Goal: Navigation & Orientation: Find specific page/section

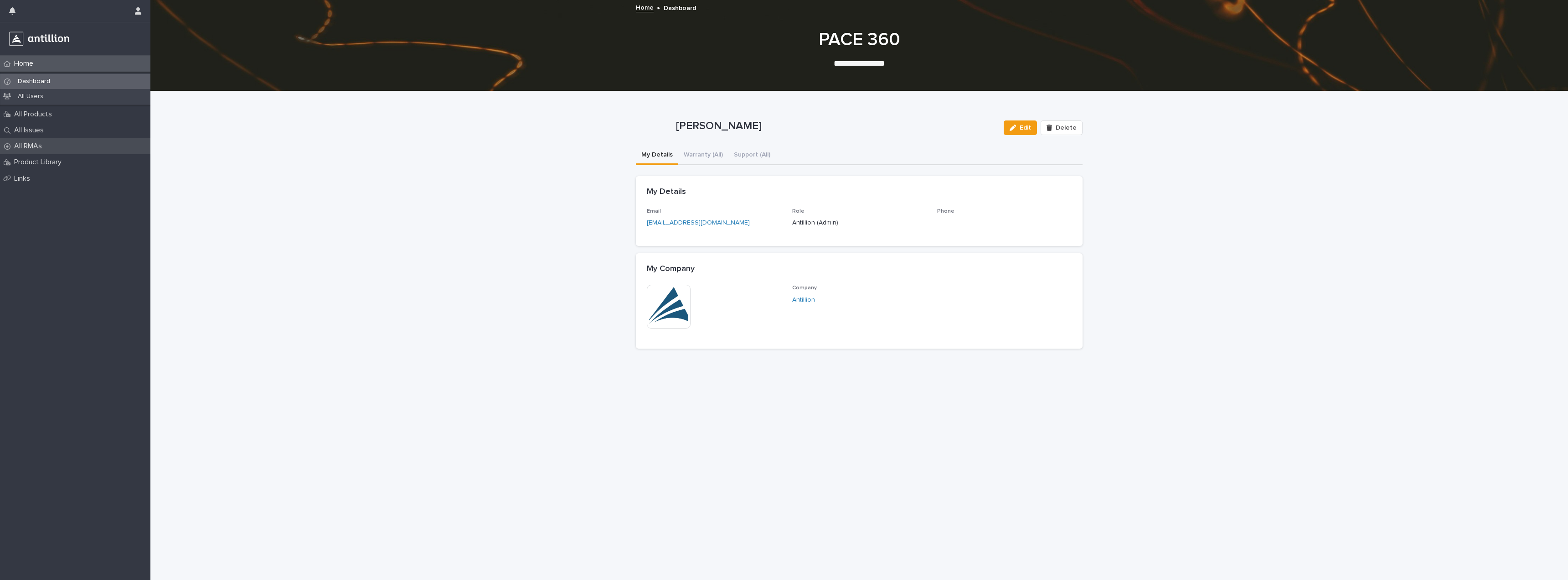
click at [32, 147] on p "All RMAs" at bounding box center [30, 146] width 38 height 9
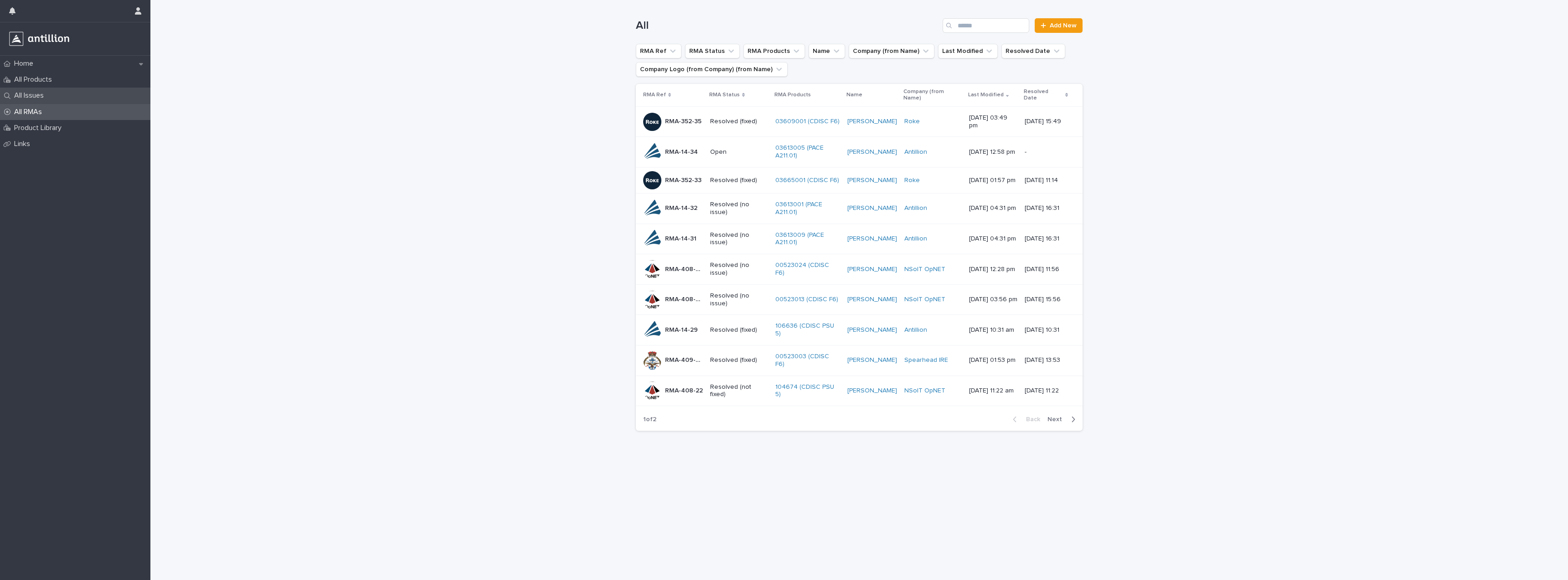
click at [30, 97] on p "All Issues" at bounding box center [31, 95] width 40 height 9
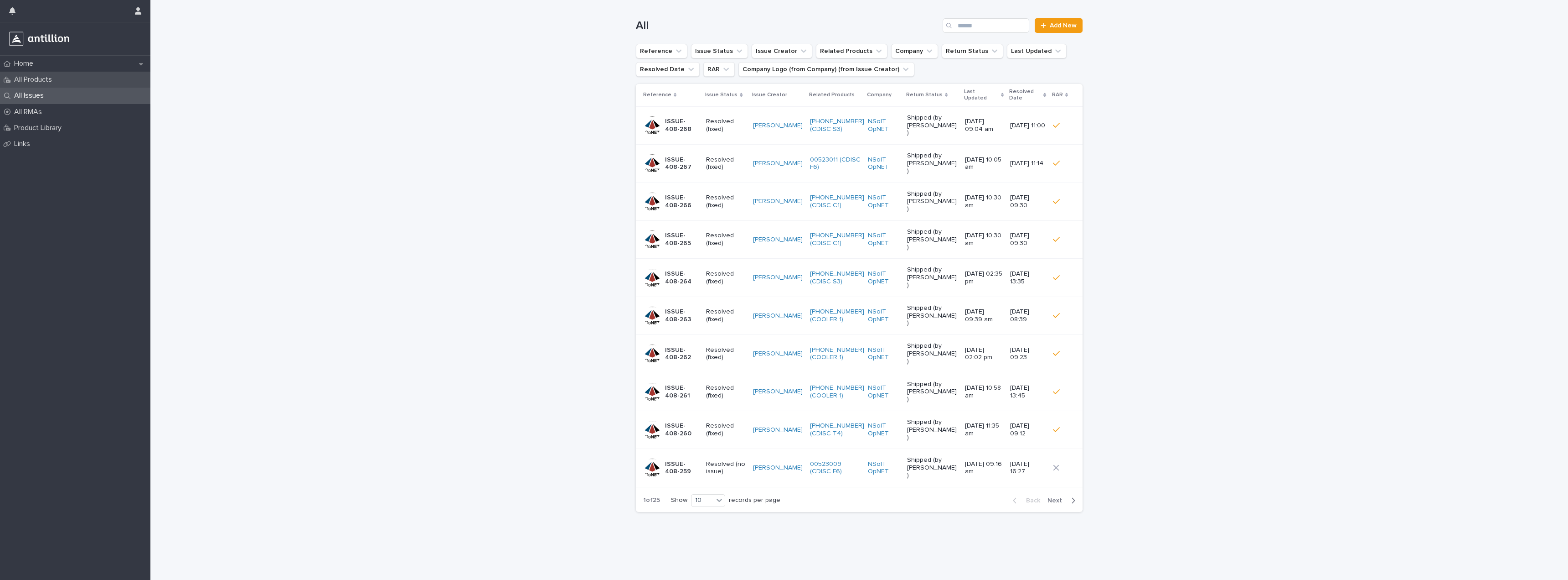
click at [32, 81] on p "All Products" at bounding box center [35, 79] width 49 height 9
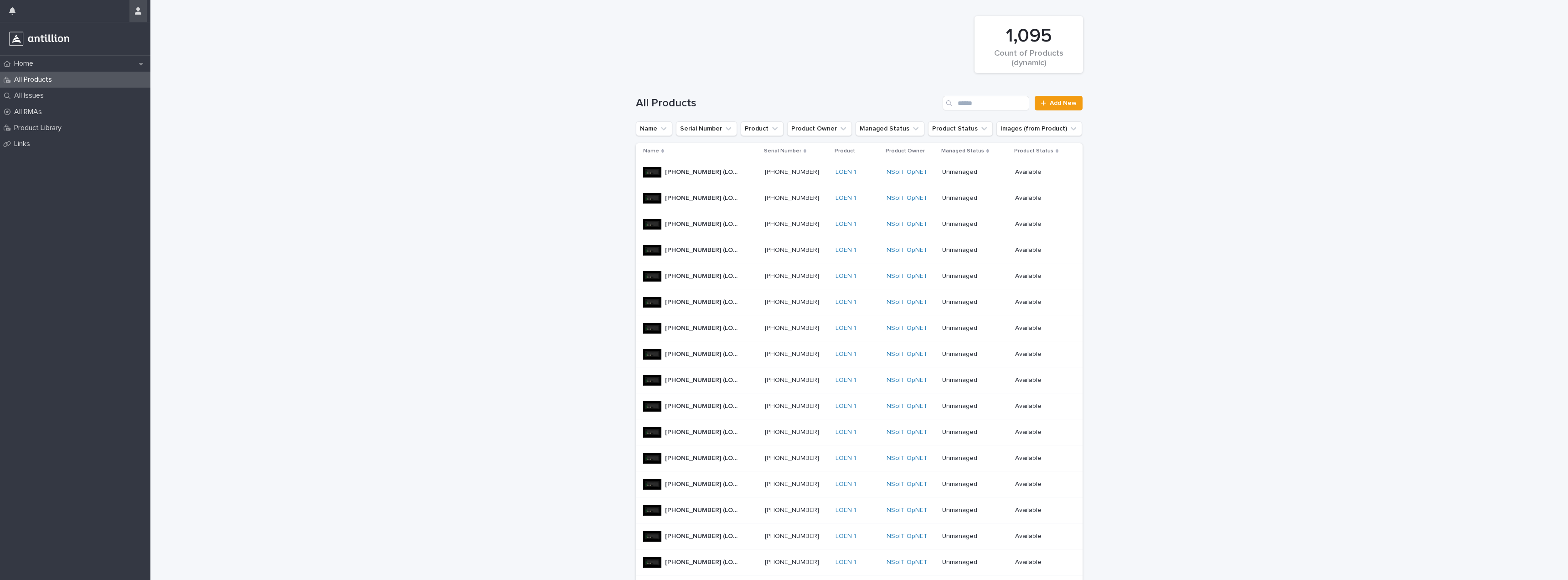
click at [134, 14] on button "button" at bounding box center [138, 11] width 18 height 22
click at [174, 50] on div at bounding box center [784, 290] width 1568 height 580
click at [51, 34] on img at bounding box center [39, 38] width 64 height 18
